Goal: Task Accomplishment & Management: Complete application form

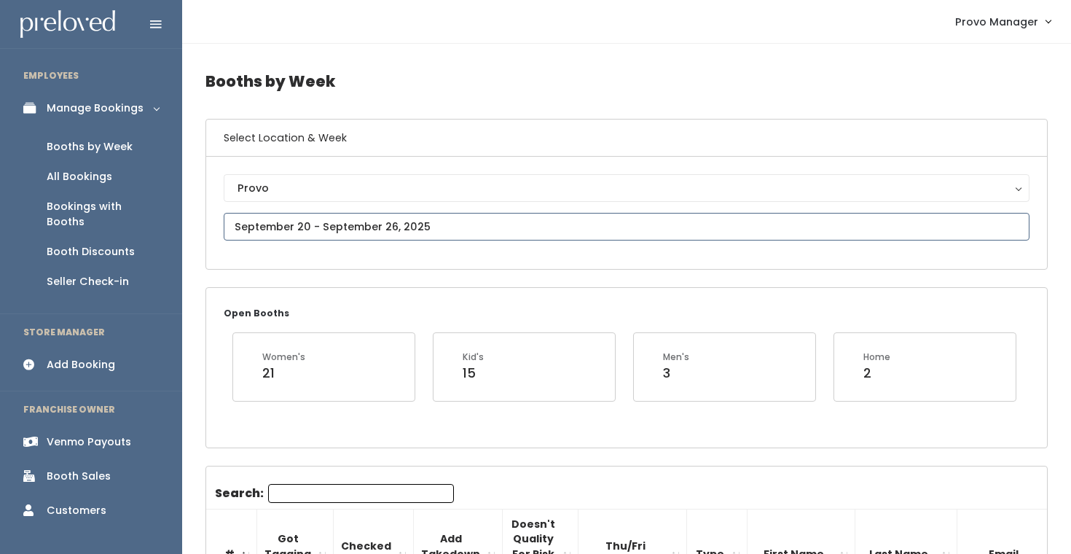
click at [354, 222] on input "text" at bounding box center [627, 227] width 806 height 28
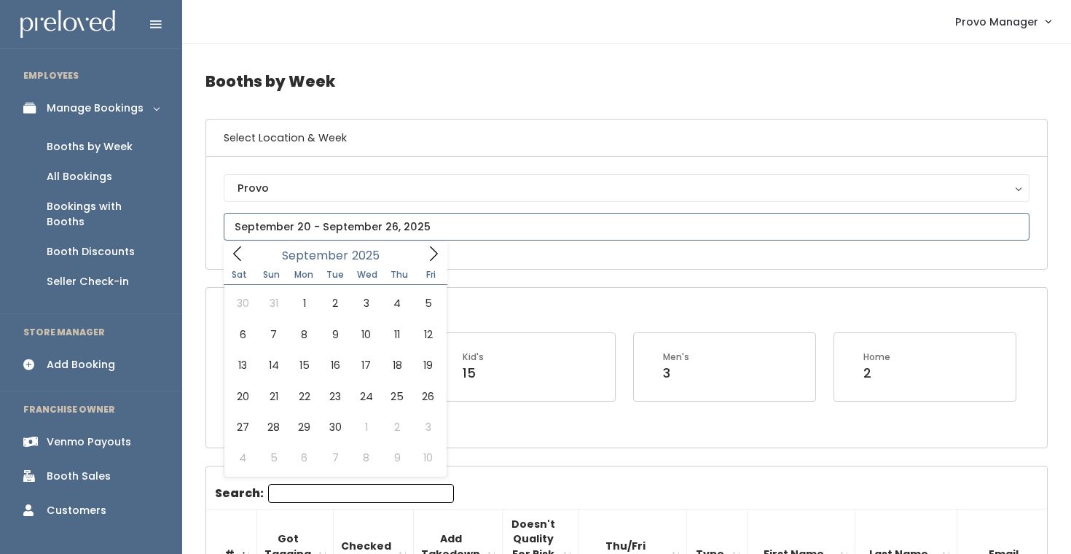
click at [438, 245] on span at bounding box center [434, 253] width 28 height 23
click at [437, 247] on icon at bounding box center [434, 254] width 16 height 16
click at [240, 257] on icon at bounding box center [238, 254] width 16 height 16
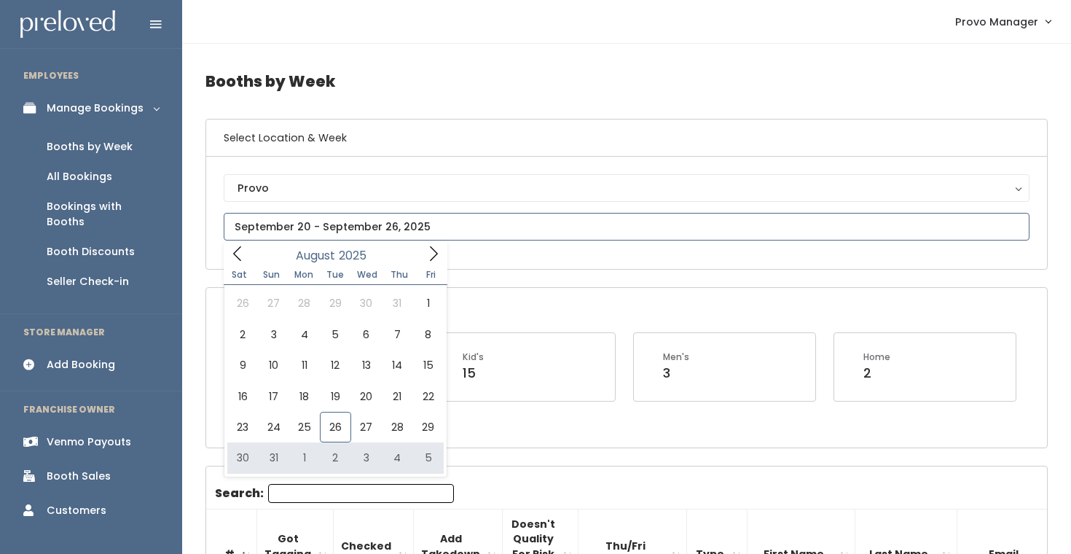
type input "[DATE] to [DATE]"
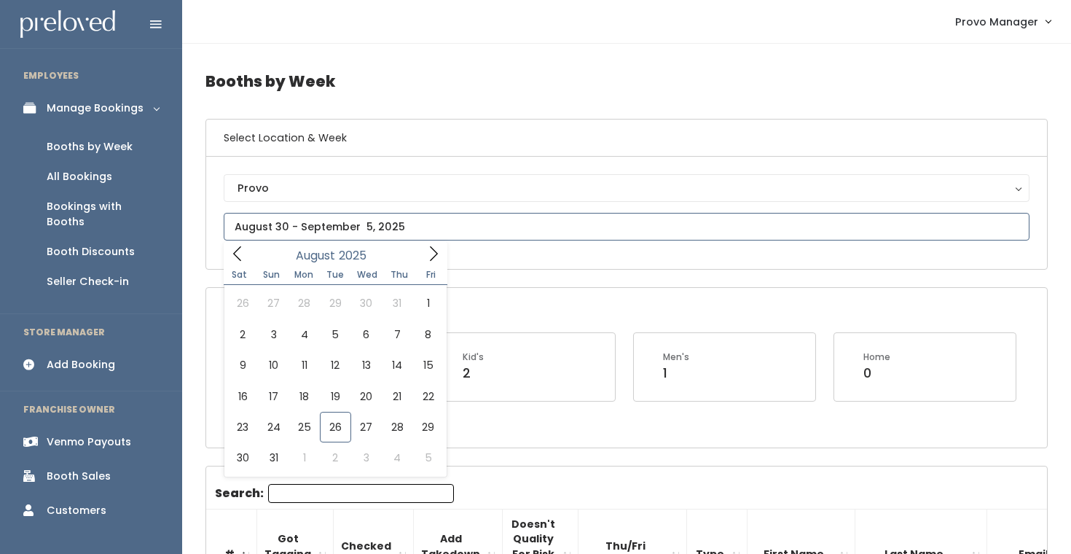
click at [385, 232] on input "text" at bounding box center [627, 227] width 806 height 28
type input "[DATE] to [DATE]"
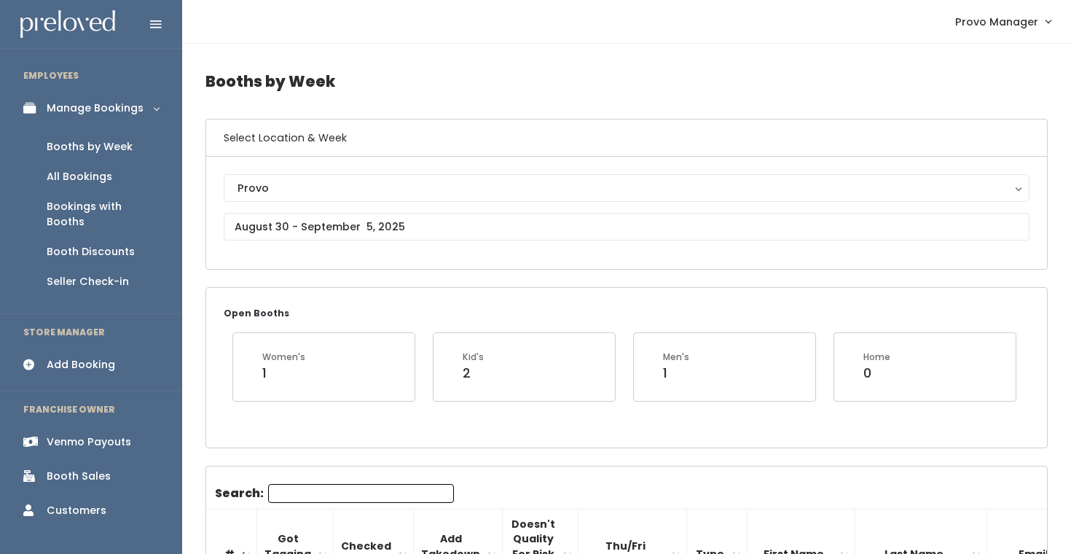
click at [304, 485] on input "Search:" at bounding box center [361, 493] width 186 height 19
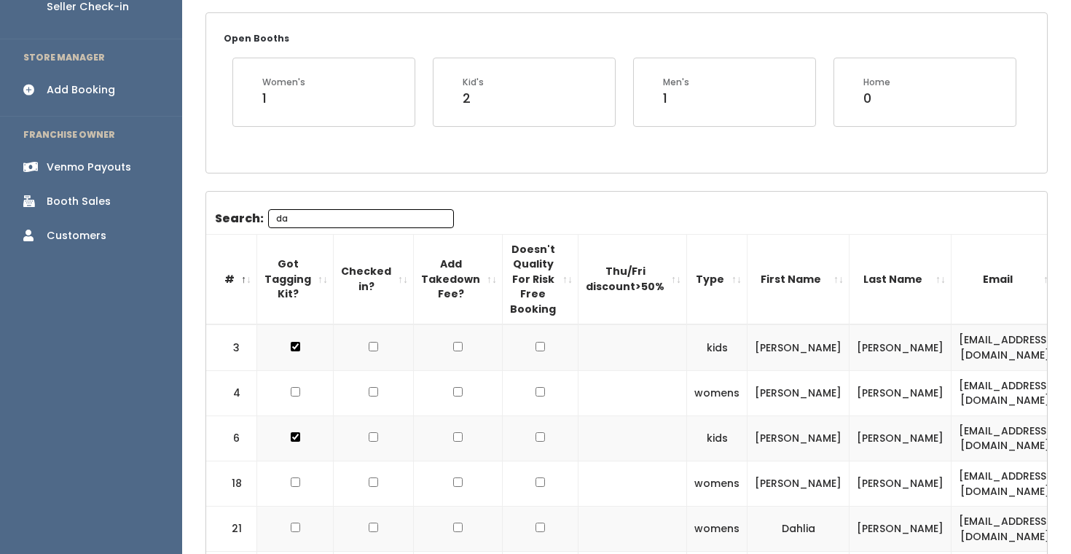
scroll to position [287, 0]
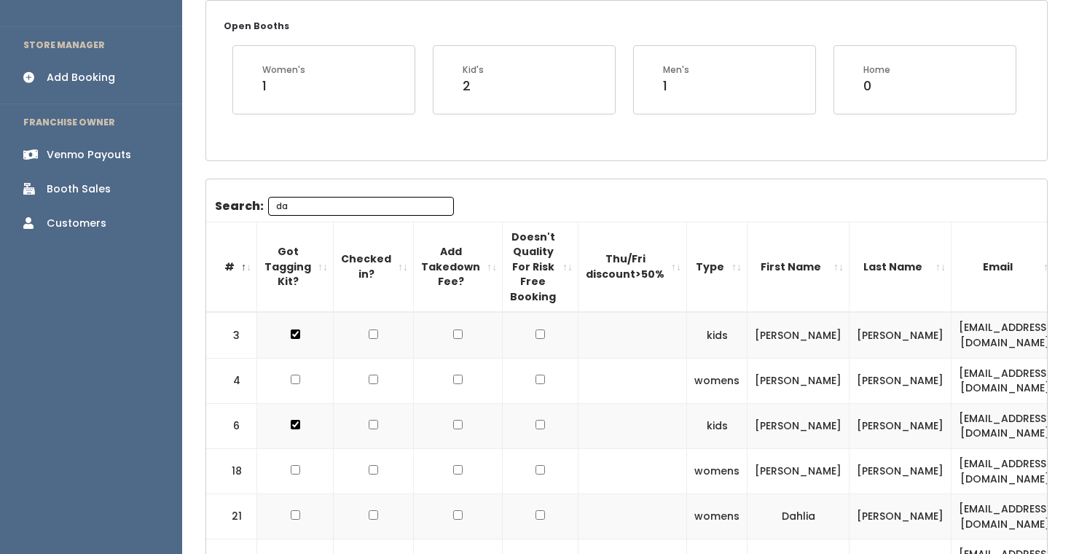
type input "da"
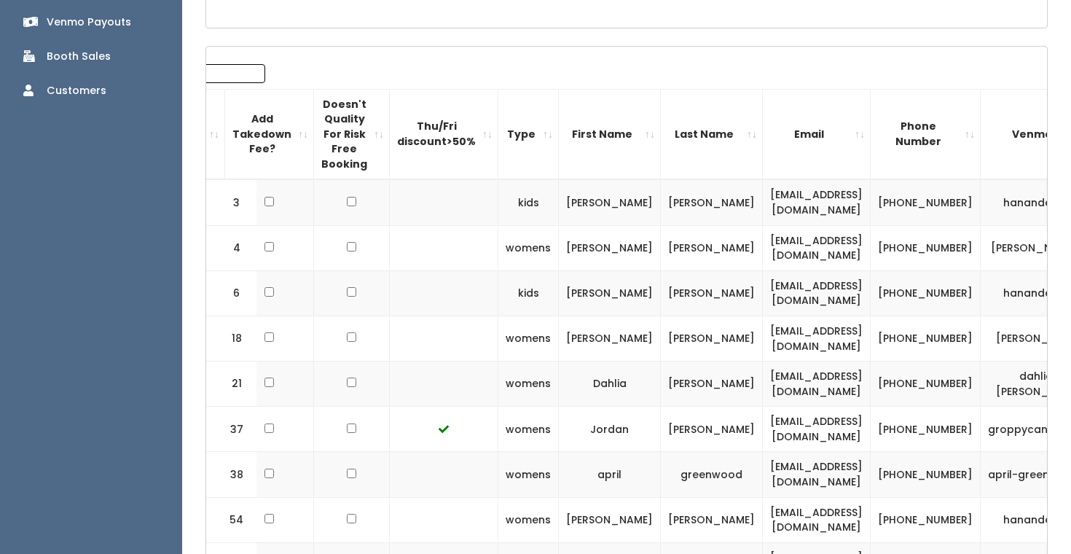
scroll to position [0, 232]
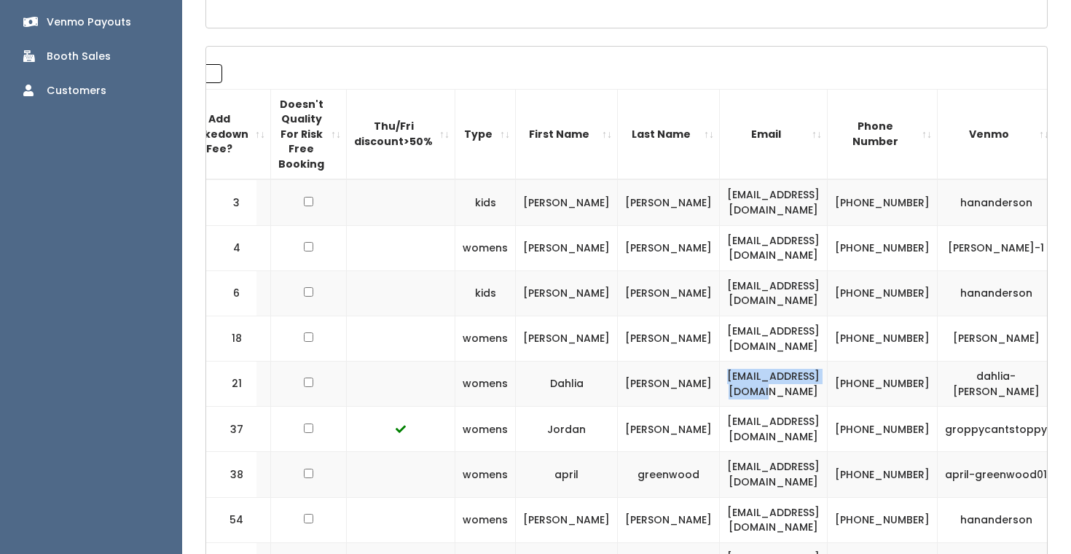
drag, startPoint x: 785, startPoint y: 393, endPoint x: 650, endPoint y: 385, distance: 135.8
click at [720, 385] on td "dlbreiter12@gmail.com" at bounding box center [774, 383] width 108 height 45
copy td "dlbreiter12@gmail.com"
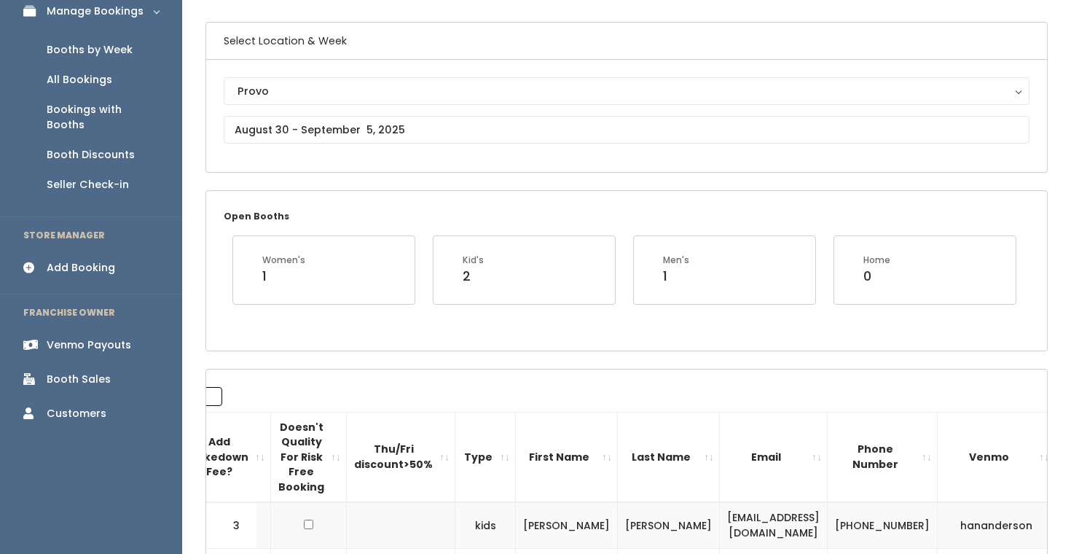
scroll to position [0, 0]
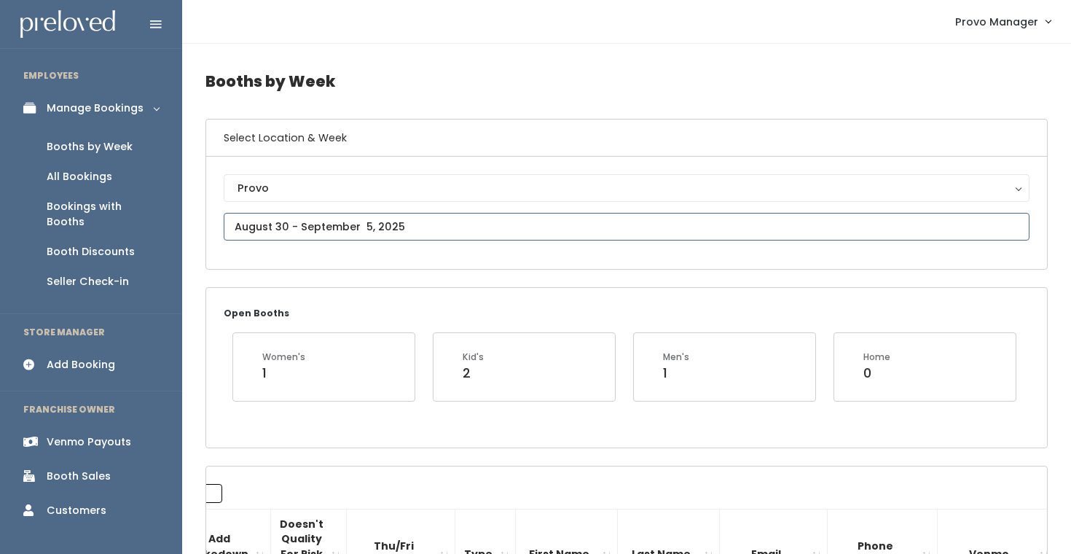
click at [322, 231] on input "text" at bounding box center [627, 227] width 806 height 28
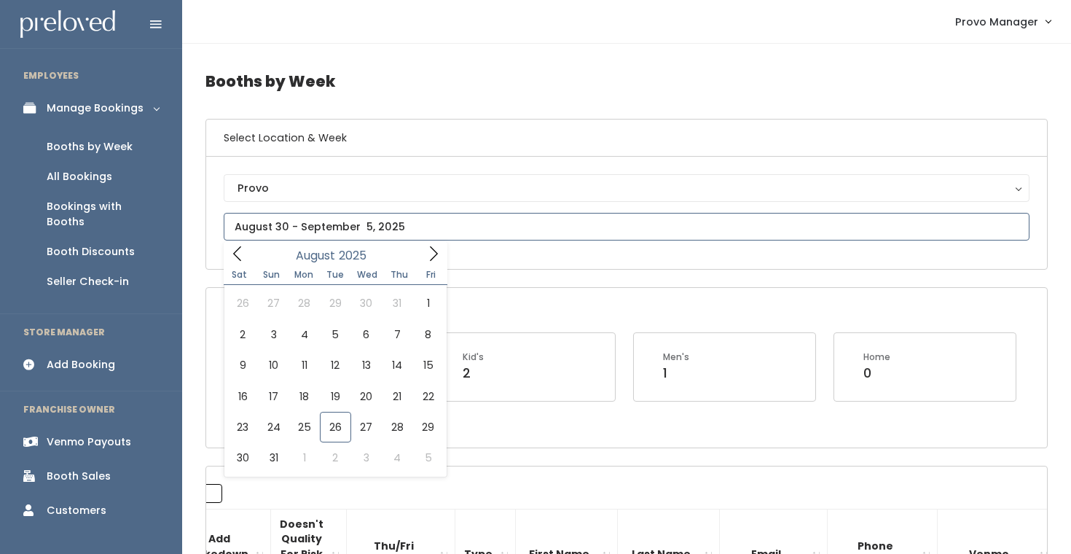
click at [430, 256] on icon at bounding box center [434, 254] width 16 height 16
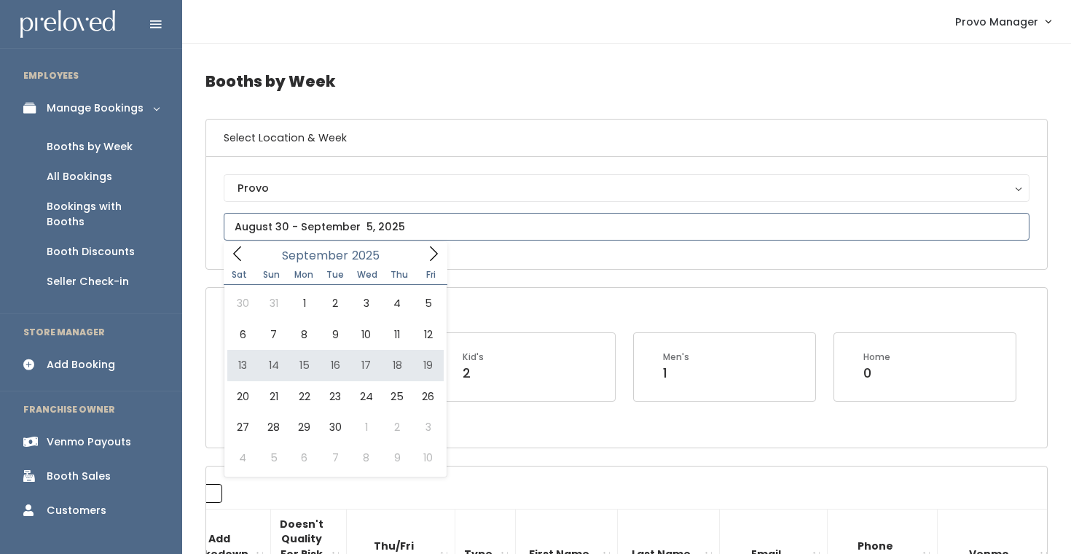
type input "September 20 to September 26"
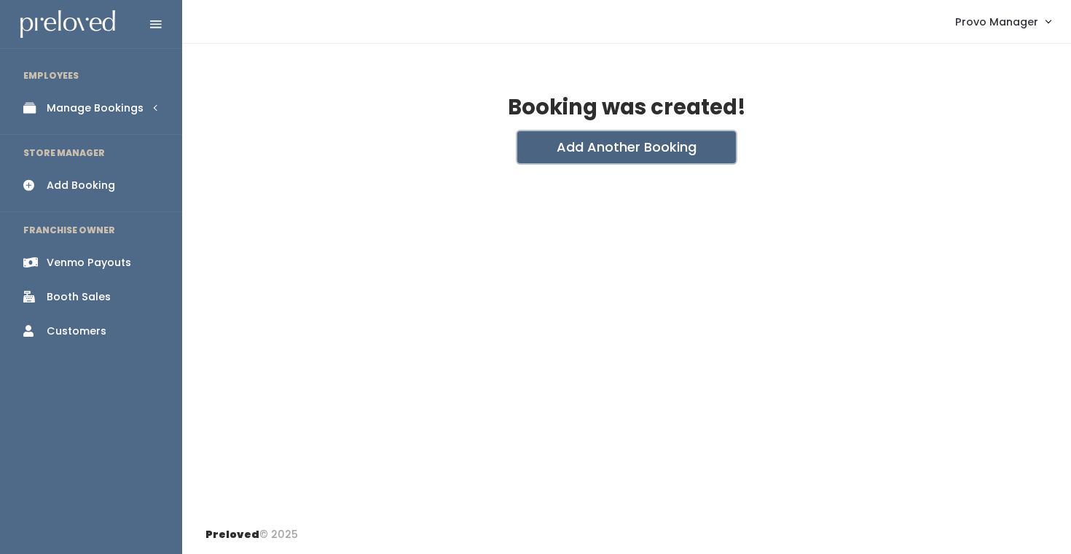
click at [592, 131] on button "Add Another Booking" at bounding box center [626, 147] width 219 height 32
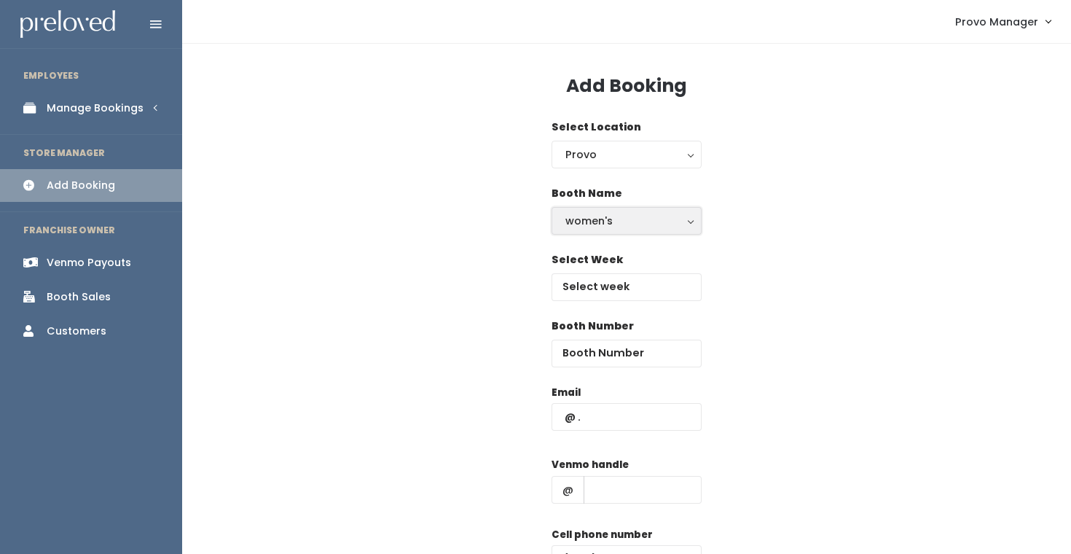
click at [581, 225] on div "women's" at bounding box center [626, 221] width 122 height 16
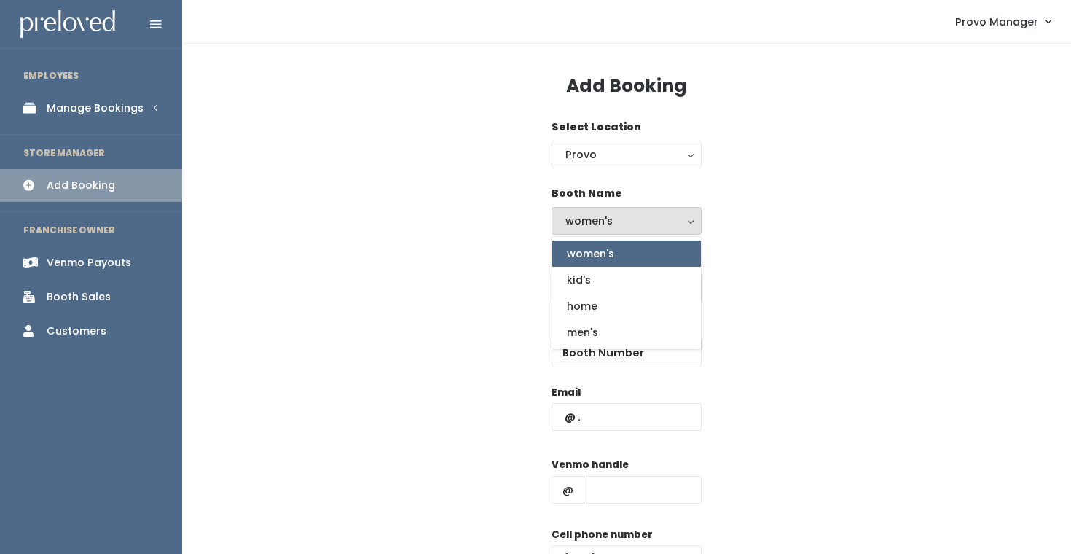
click at [812, 194] on div "Booth Name women's kid's home men's women's women's kid's home men's" at bounding box center [626, 219] width 842 height 66
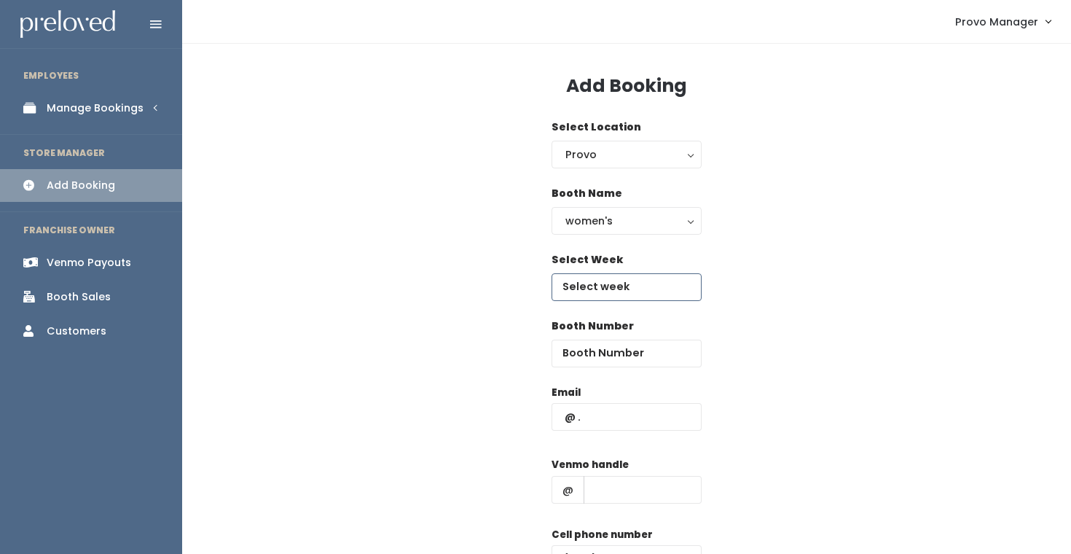
click at [659, 283] on input "text" at bounding box center [627, 287] width 150 height 28
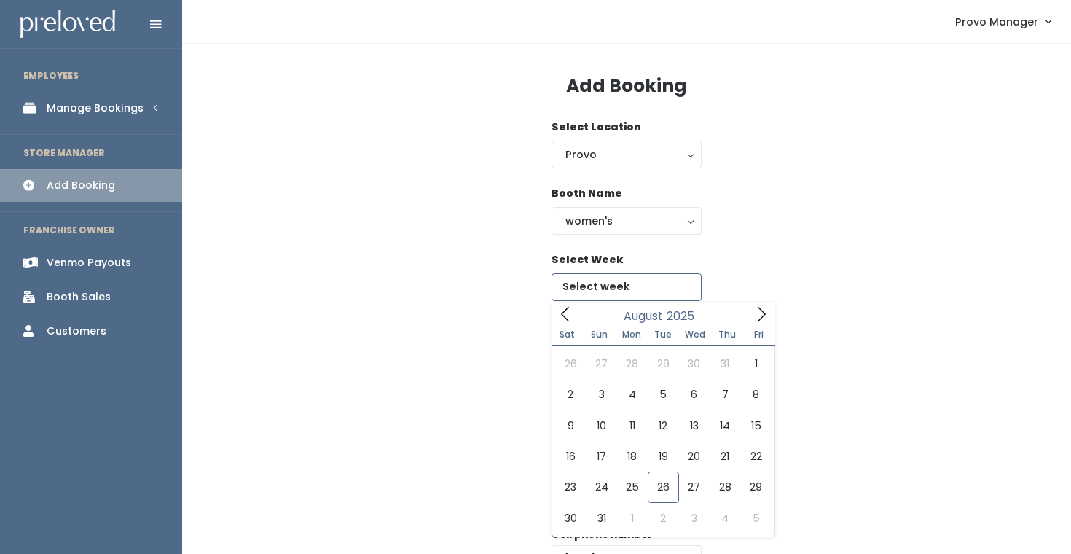
click at [756, 314] on icon at bounding box center [761, 314] width 16 height 16
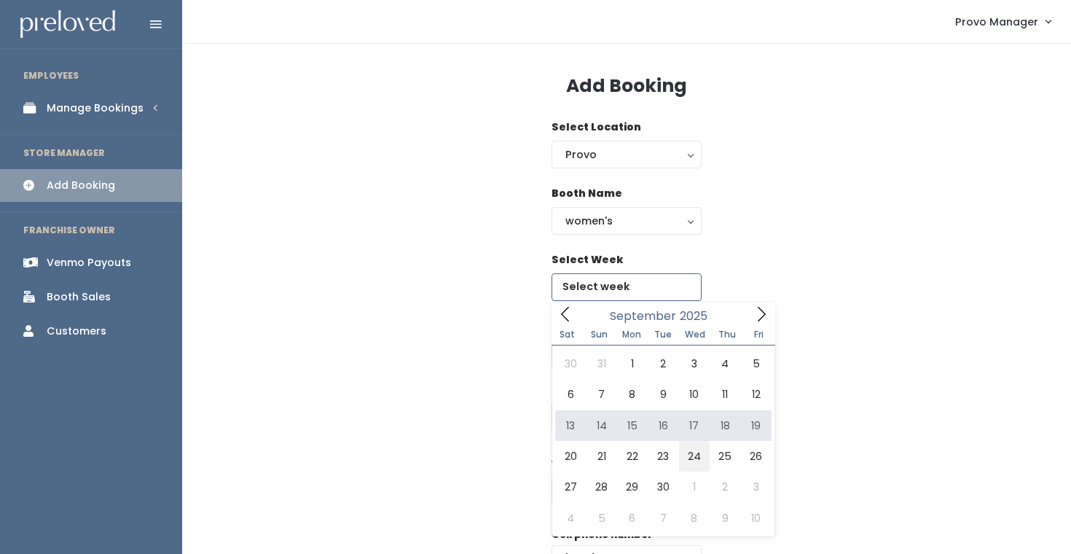
type input "September 20 to September 26"
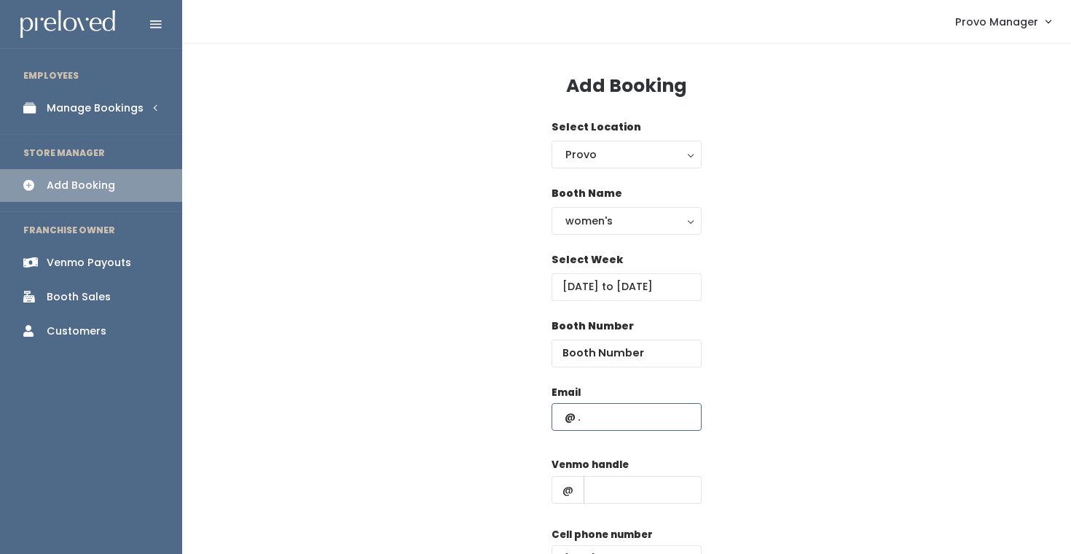
click at [586, 415] on input "text" at bounding box center [627, 417] width 150 height 28
paste input "dlbreiter12@gmail.com"
type input "dlbreiter12@gmail.com"
click at [637, 503] on div "Venmo handle @" at bounding box center [627, 486] width 150 height 58
click at [651, 490] on input "text" at bounding box center [643, 490] width 118 height 28
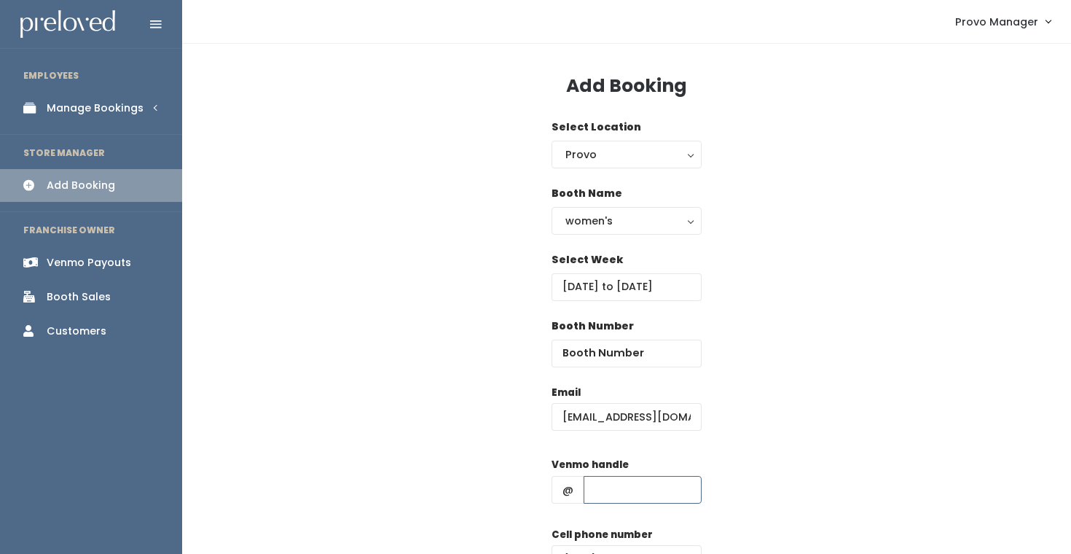
type input "d"
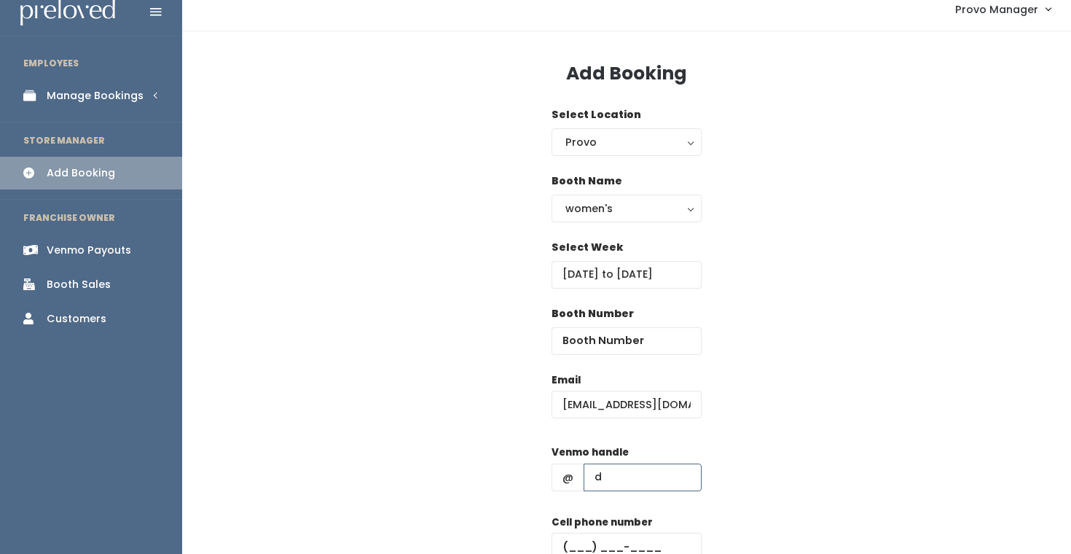
scroll to position [13, 0]
click at [640, 537] on input "text" at bounding box center [627, 546] width 150 height 28
type input "(555) 555-5555"
click at [595, 348] on input "number" at bounding box center [627, 340] width 150 height 28
type input "33"
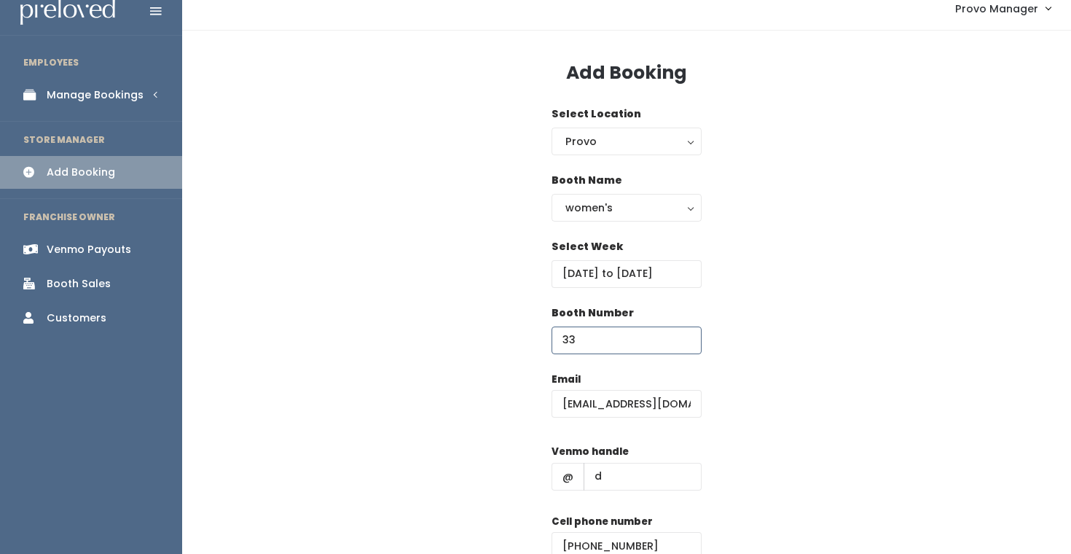
scroll to position [144, 0]
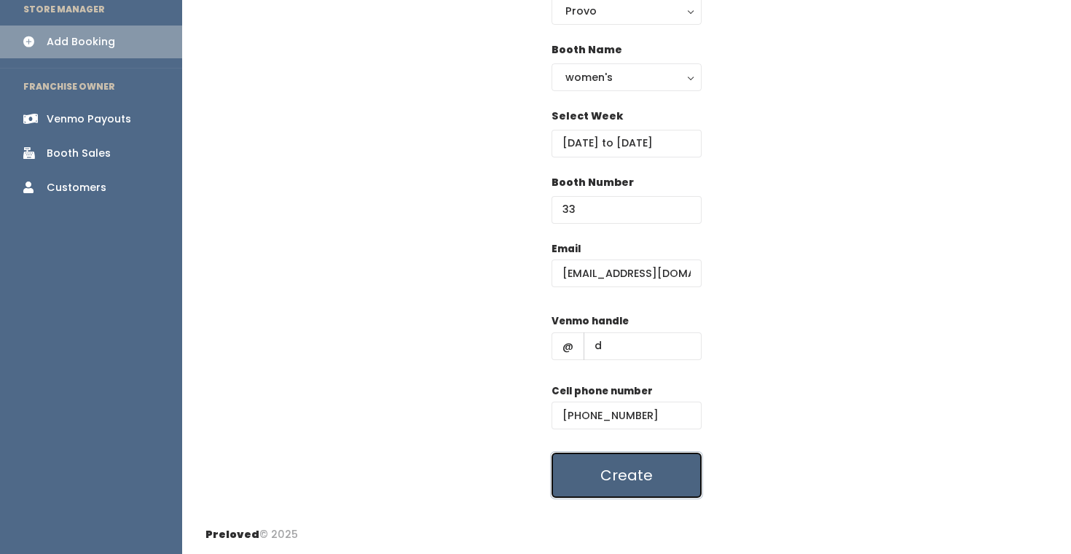
click at [632, 488] on button "Create" at bounding box center [627, 474] width 150 height 45
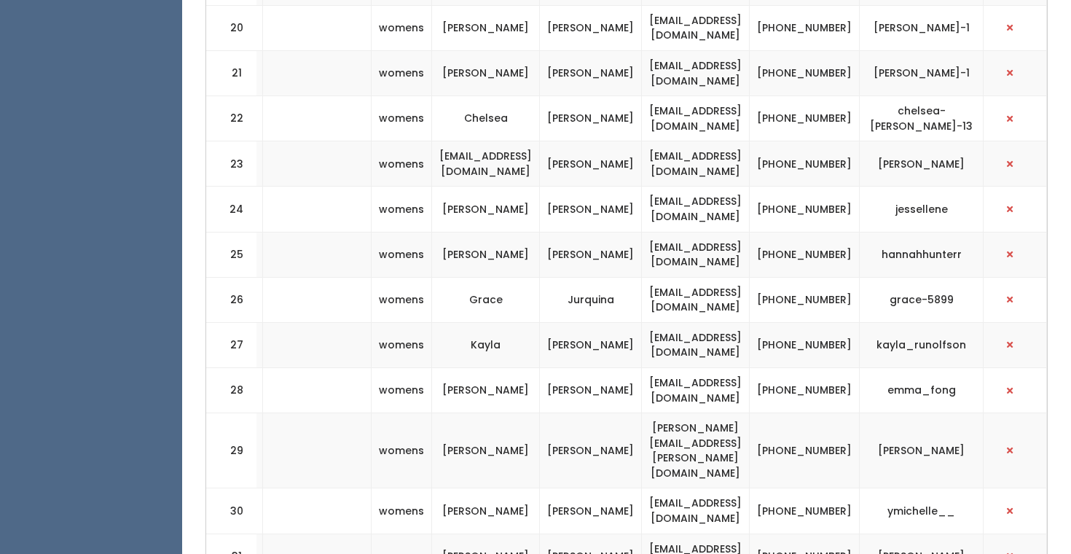
scroll to position [1482, 0]
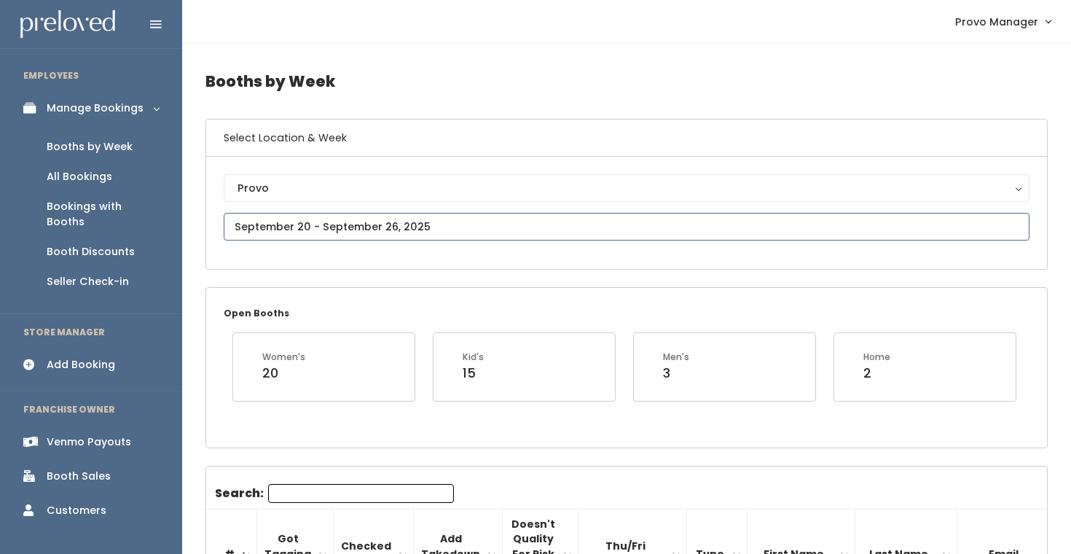
click at [303, 222] on input "text" at bounding box center [627, 227] width 806 height 28
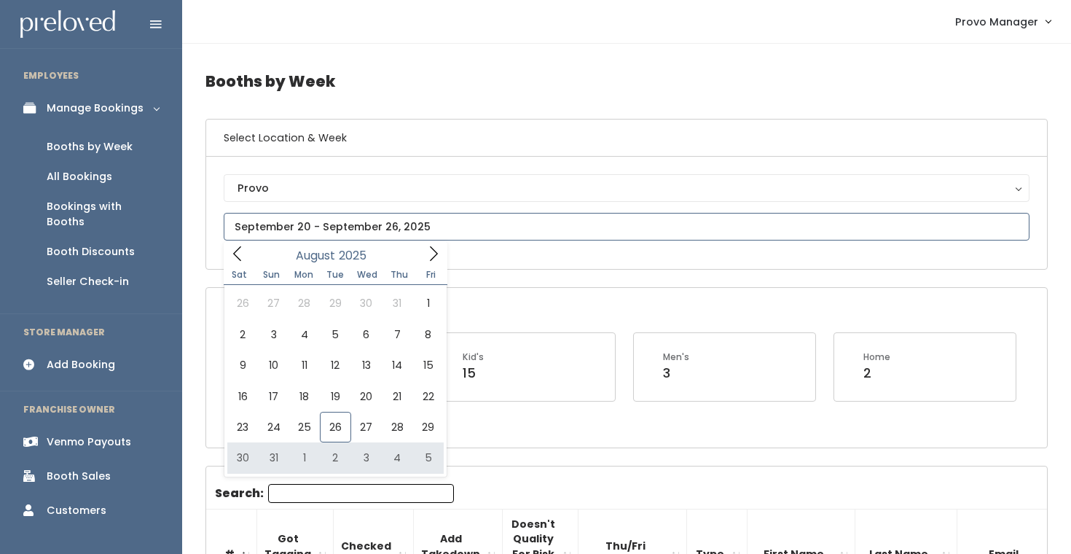
type input "August 30 to September 5"
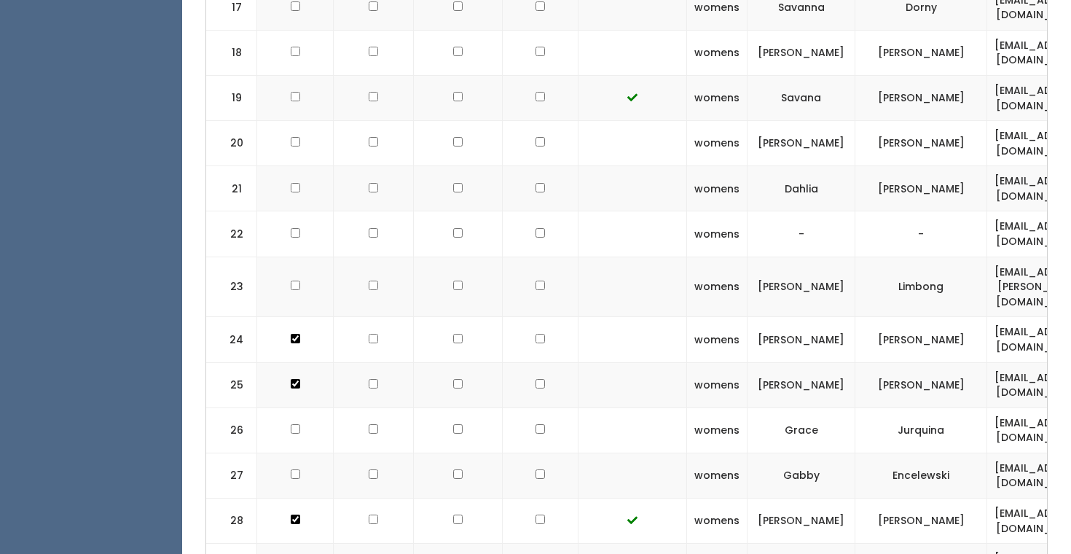
scroll to position [0, 346]
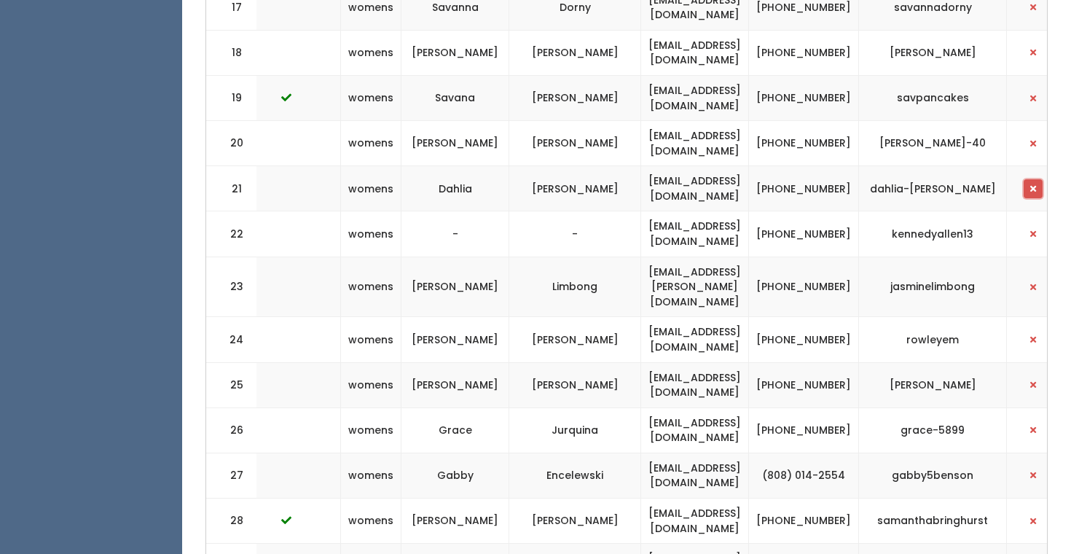
click at [1024, 179] on button "button" at bounding box center [1033, 188] width 19 height 19
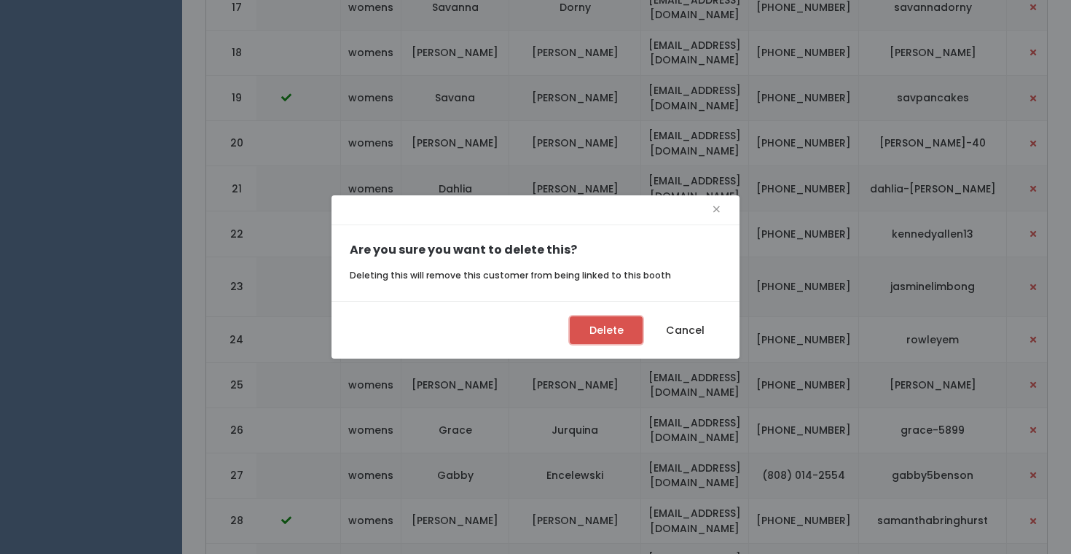
click at [602, 324] on button "Delete" at bounding box center [606, 330] width 73 height 28
